Goal: Task Accomplishment & Management: Complete application form

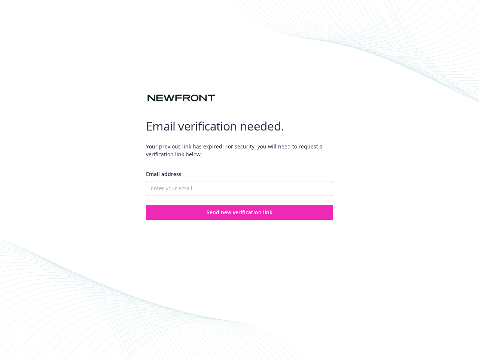
click at [240, 180] on div "Email address" at bounding box center [239, 183] width 187 height 26
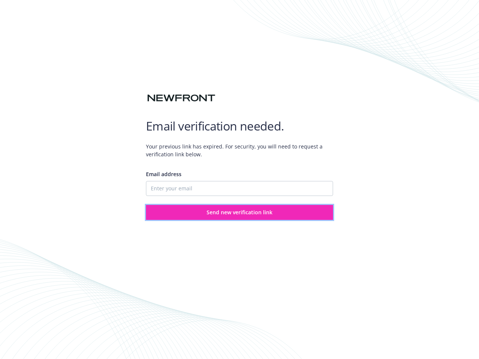
click at [240, 213] on span "Send new verification link" at bounding box center [240, 212] width 66 height 7
